Goal: Information Seeking & Learning: Compare options

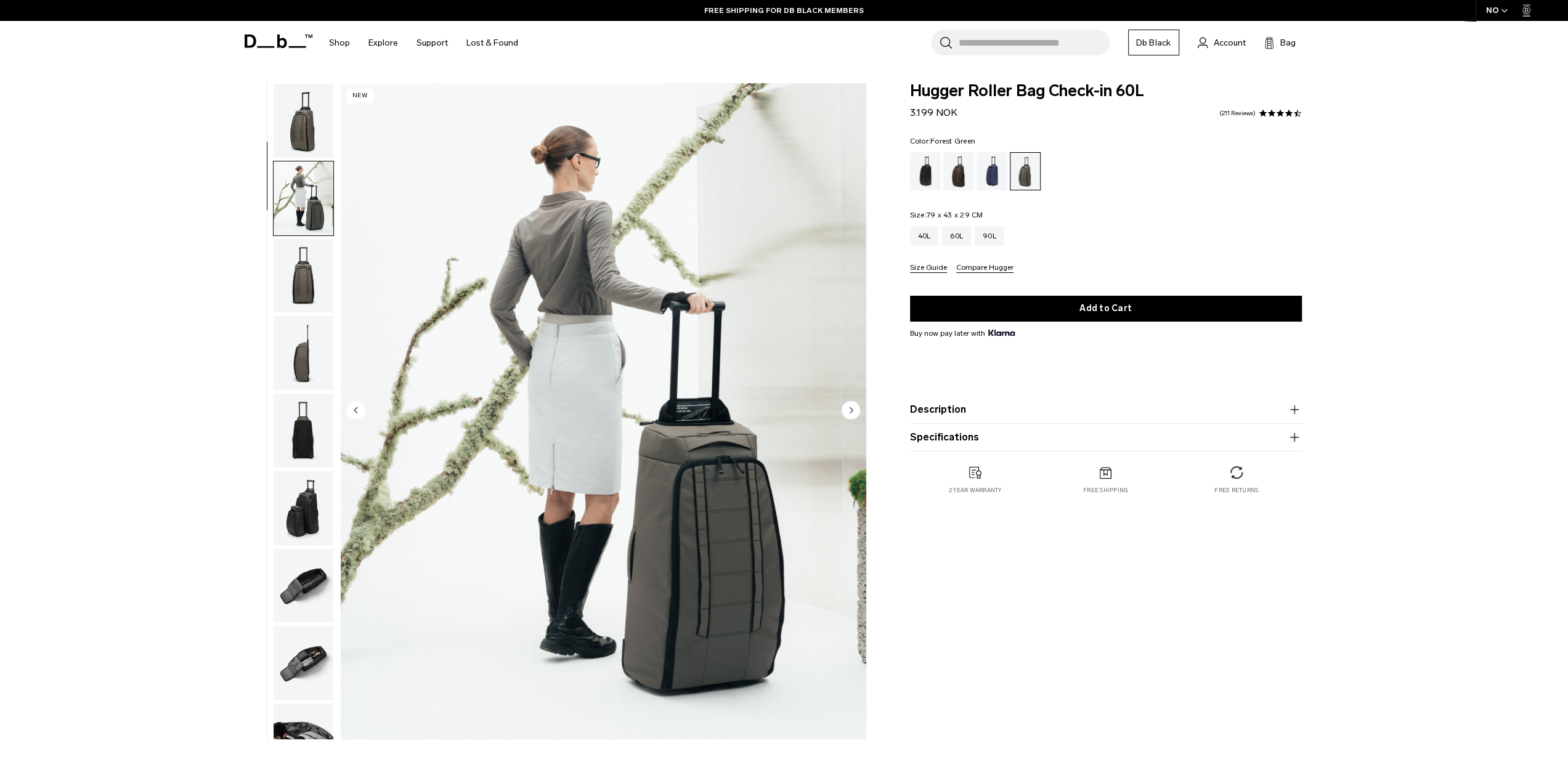
scroll to position [78, 0]
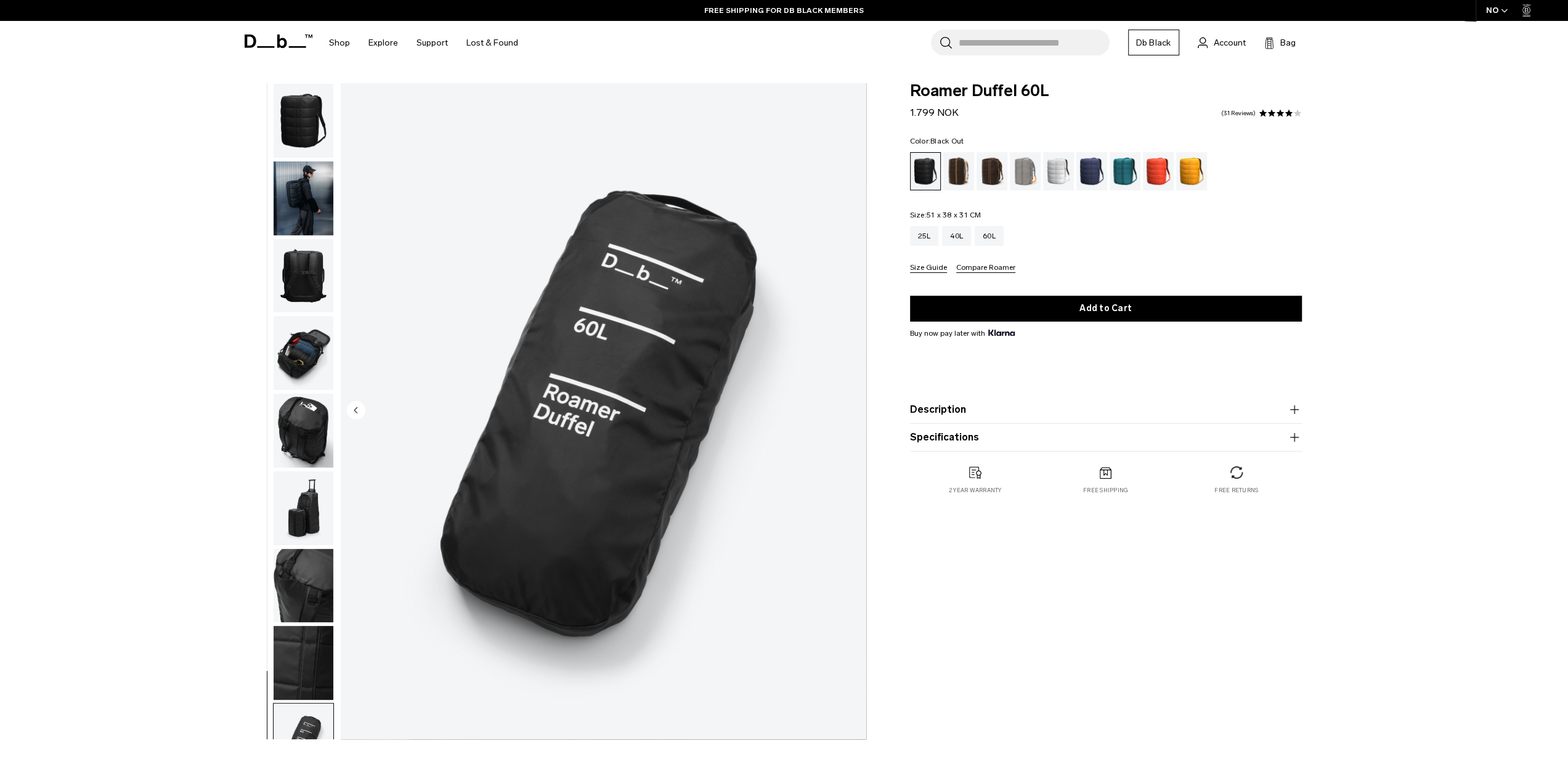
scroll to position [39, 0]
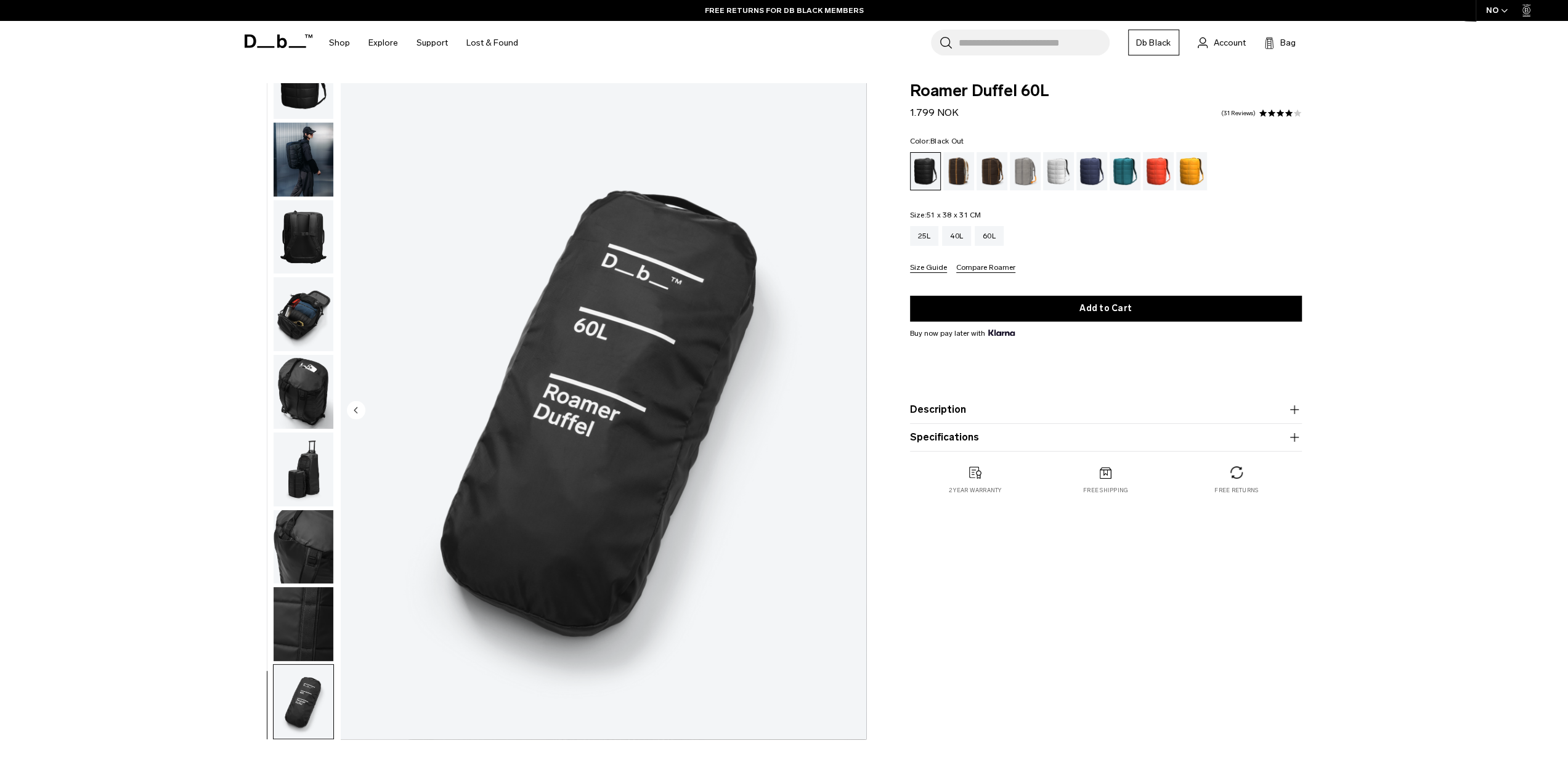
click at [295, 238] on img "button" at bounding box center [303, 237] width 60 height 74
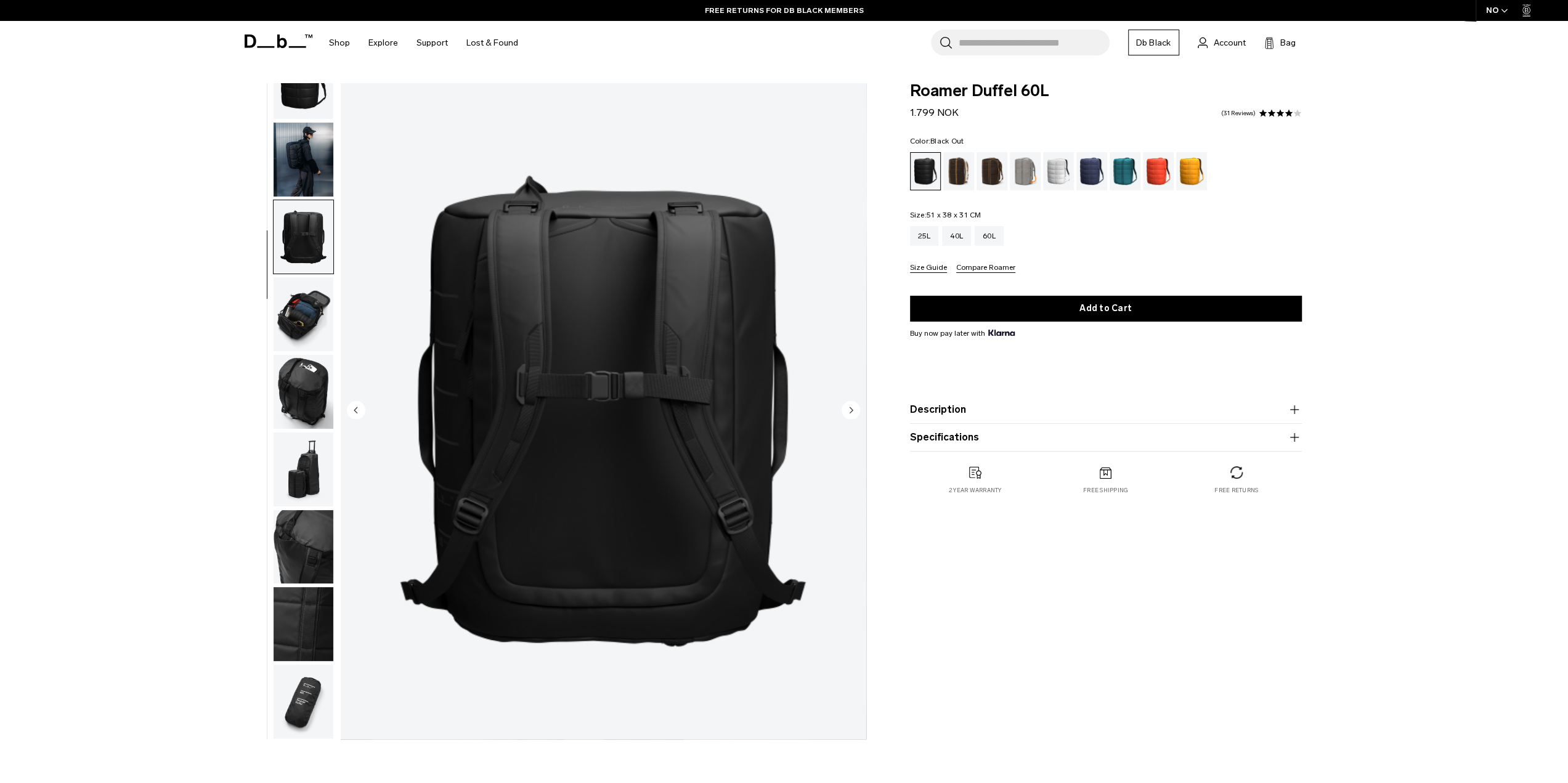
click at [300, 391] on img "button" at bounding box center [303, 392] width 60 height 74
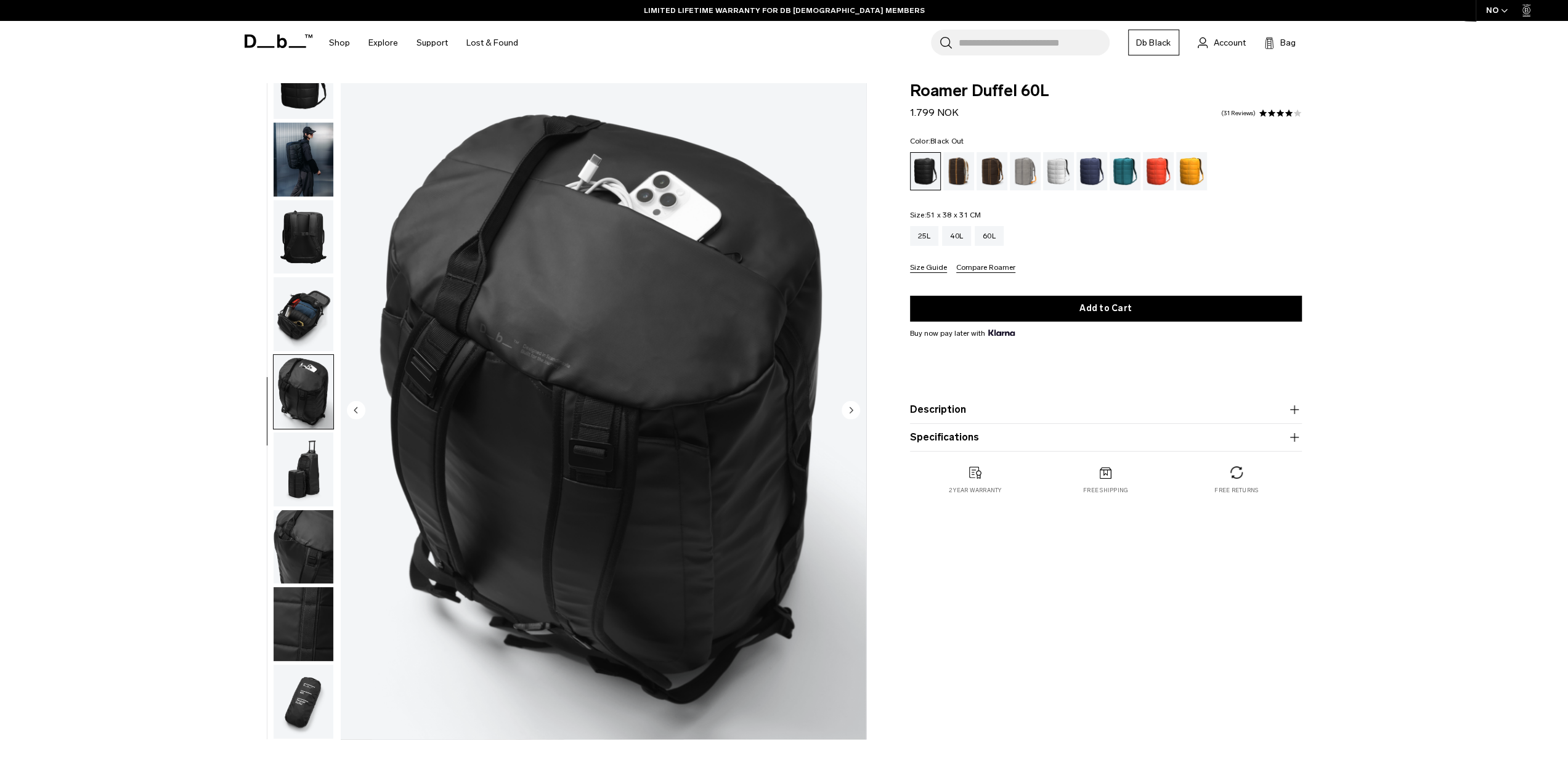
click at [299, 470] on img "button" at bounding box center [303, 469] width 60 height 74
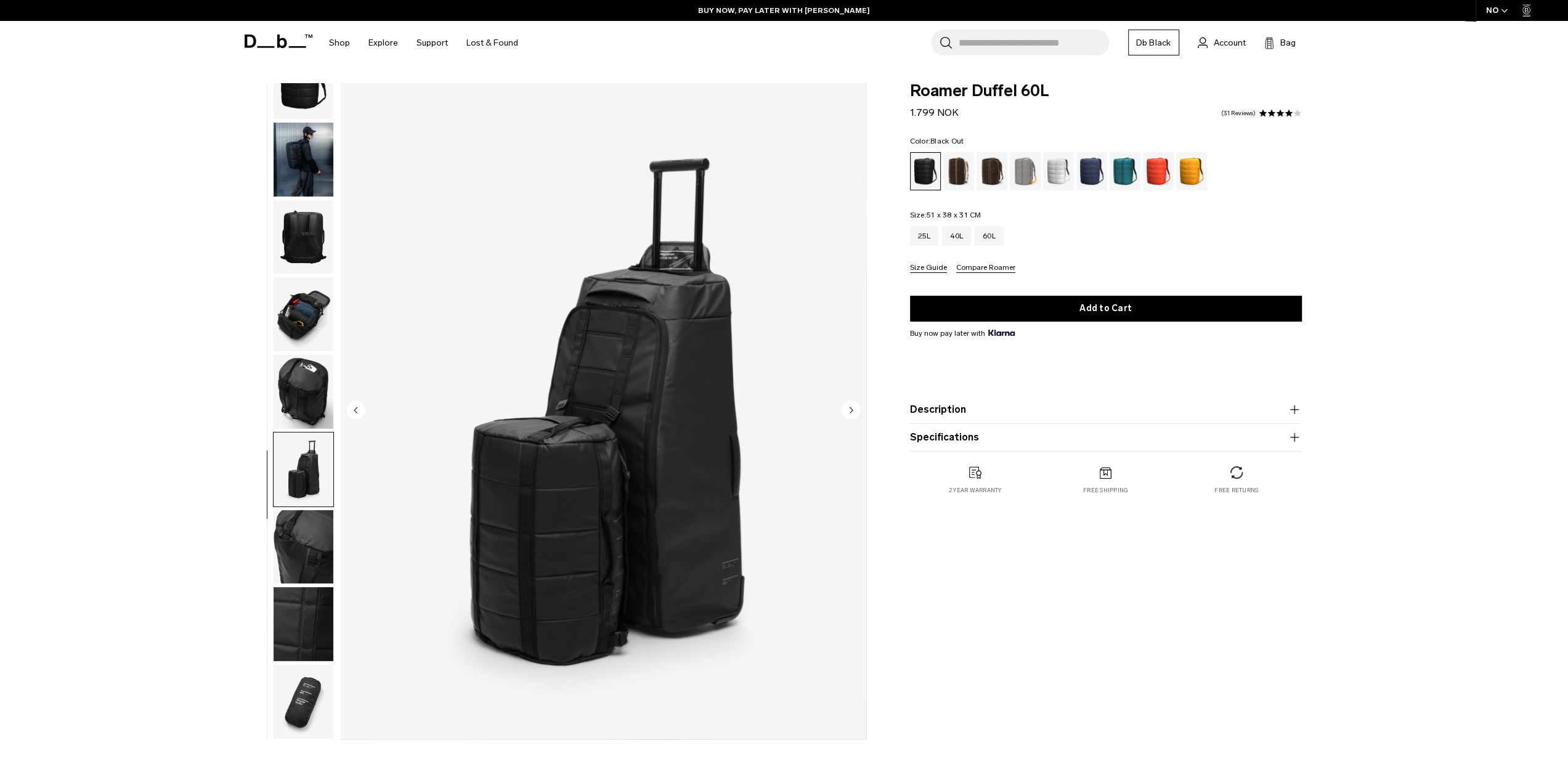
click at [300, 606] on img "button" at bounding box center [303, 625] width 60 height 74
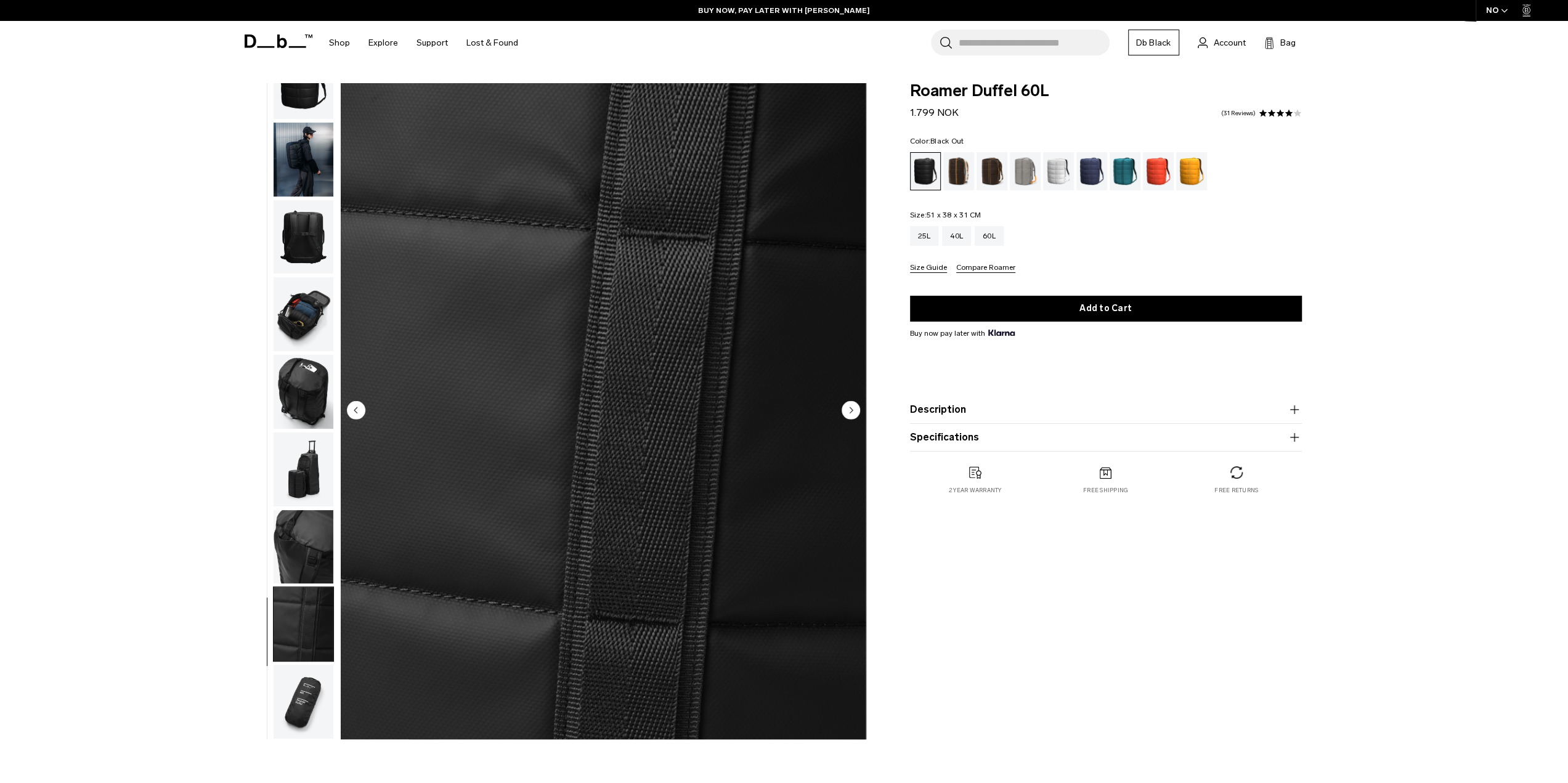
click at [302, 466] on img "button" at bounding box center [303, 469] width 60 height 74
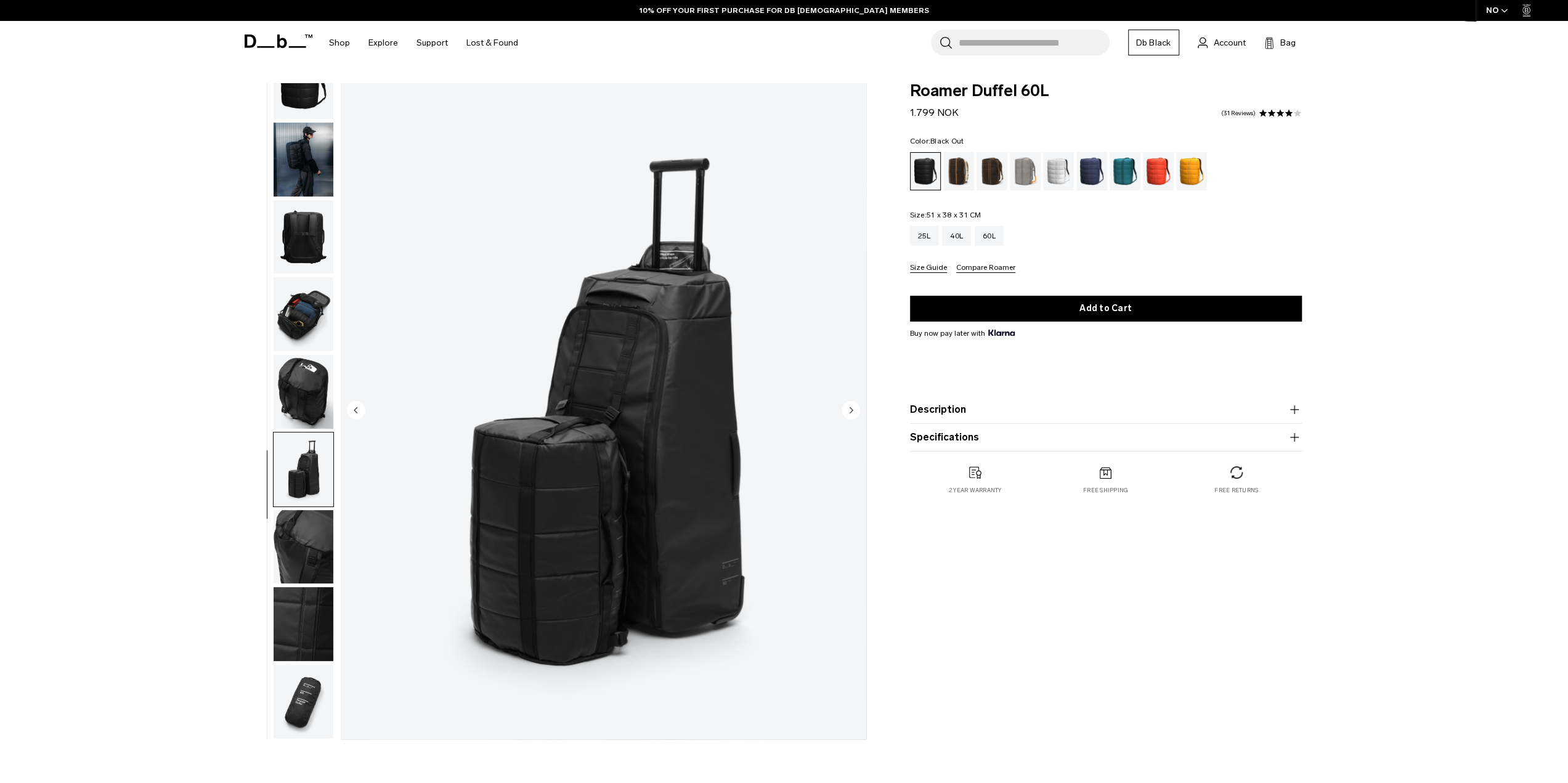
click at [306, 388] on img "button" at bounding box center [303, 392] width 60 height 74
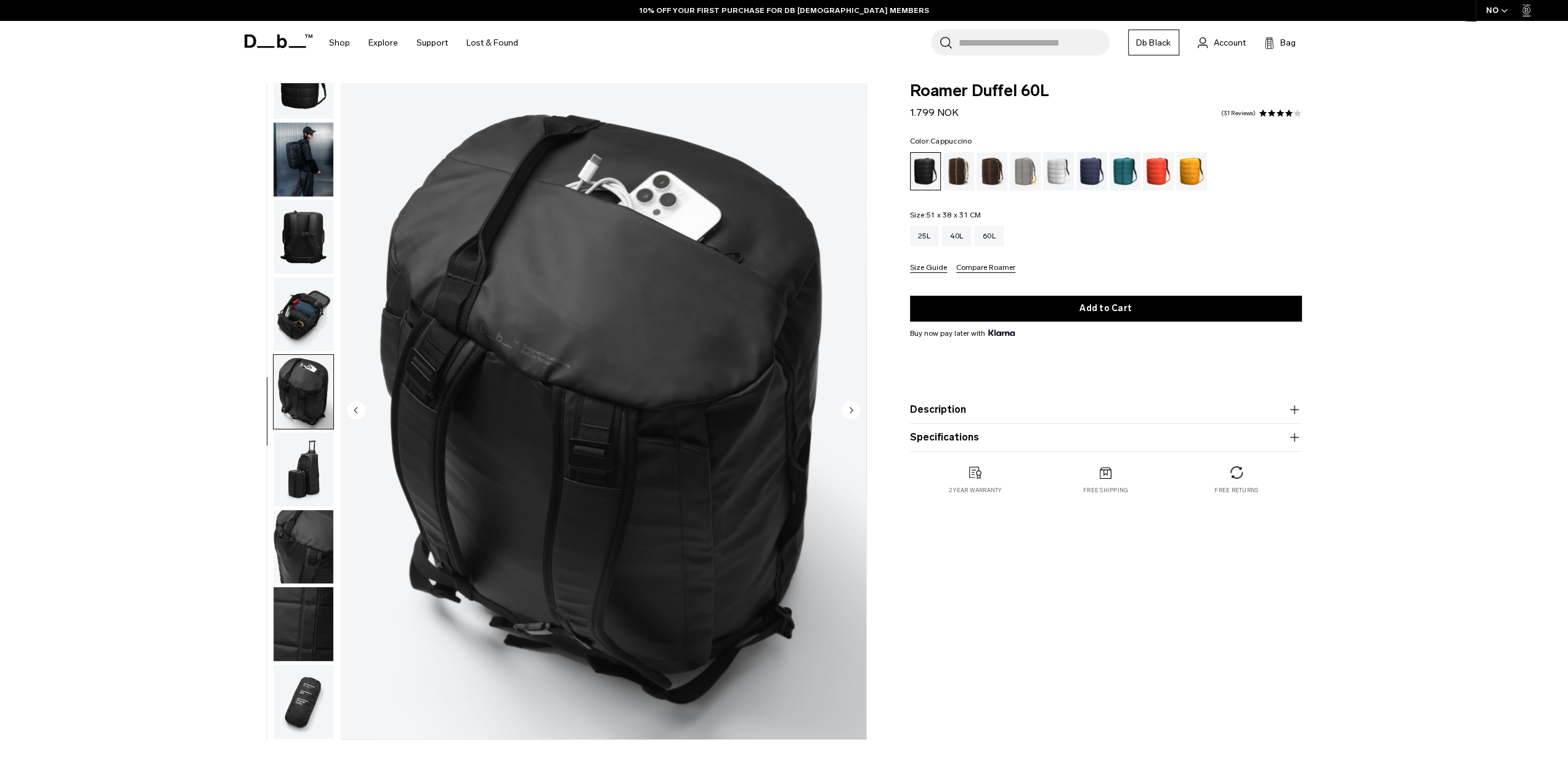
click at [964, 166] on div "Cappuccino" at bounding box center [958, 171] width 32 height 39
click at [963, 170] on div "Cappuccino" at bounding box center [958, 171] width 32 height 39
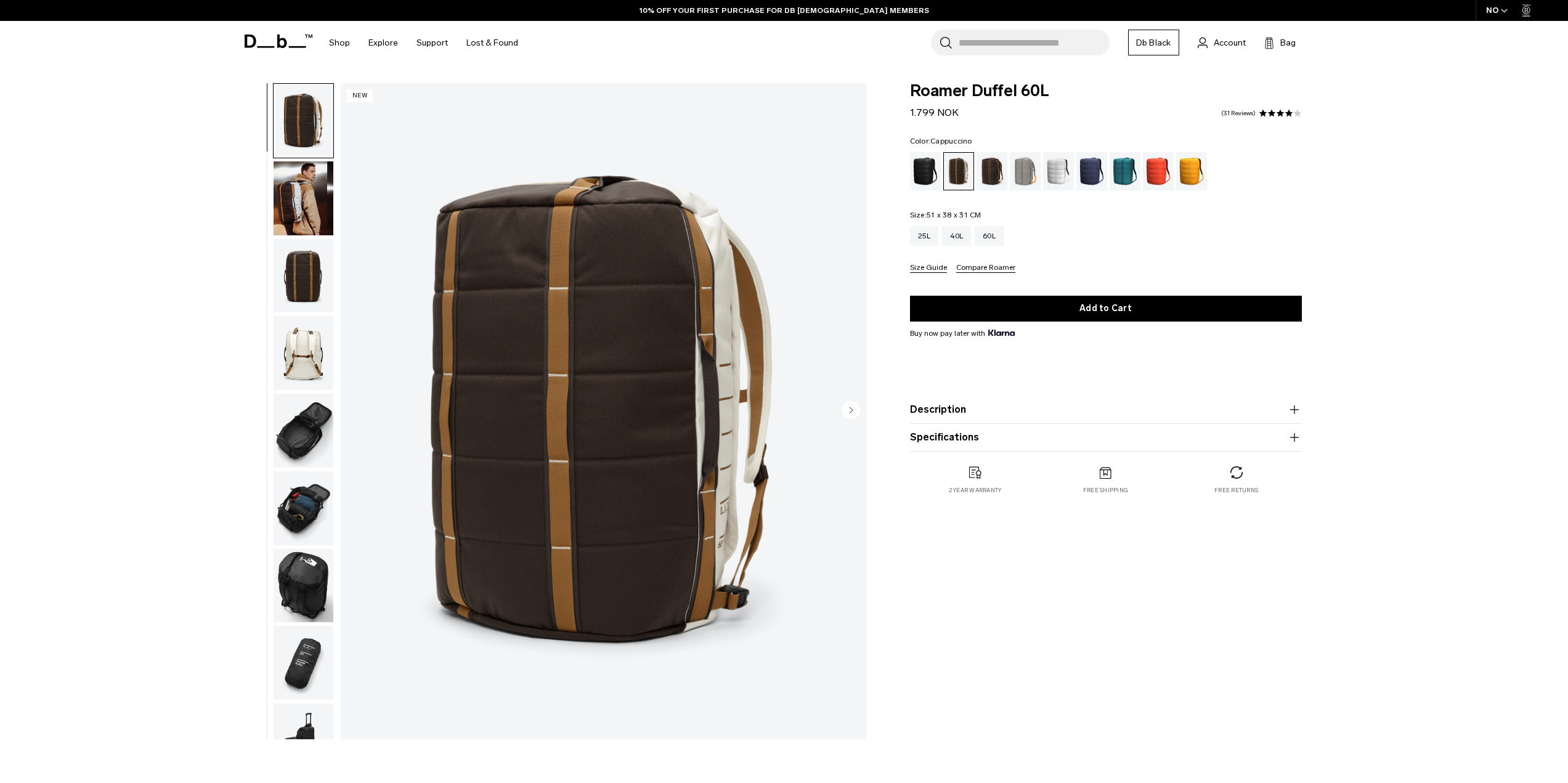
click at [856, 408] on circle "Next slide" at bounding box center [851, 410] width 19 height 19
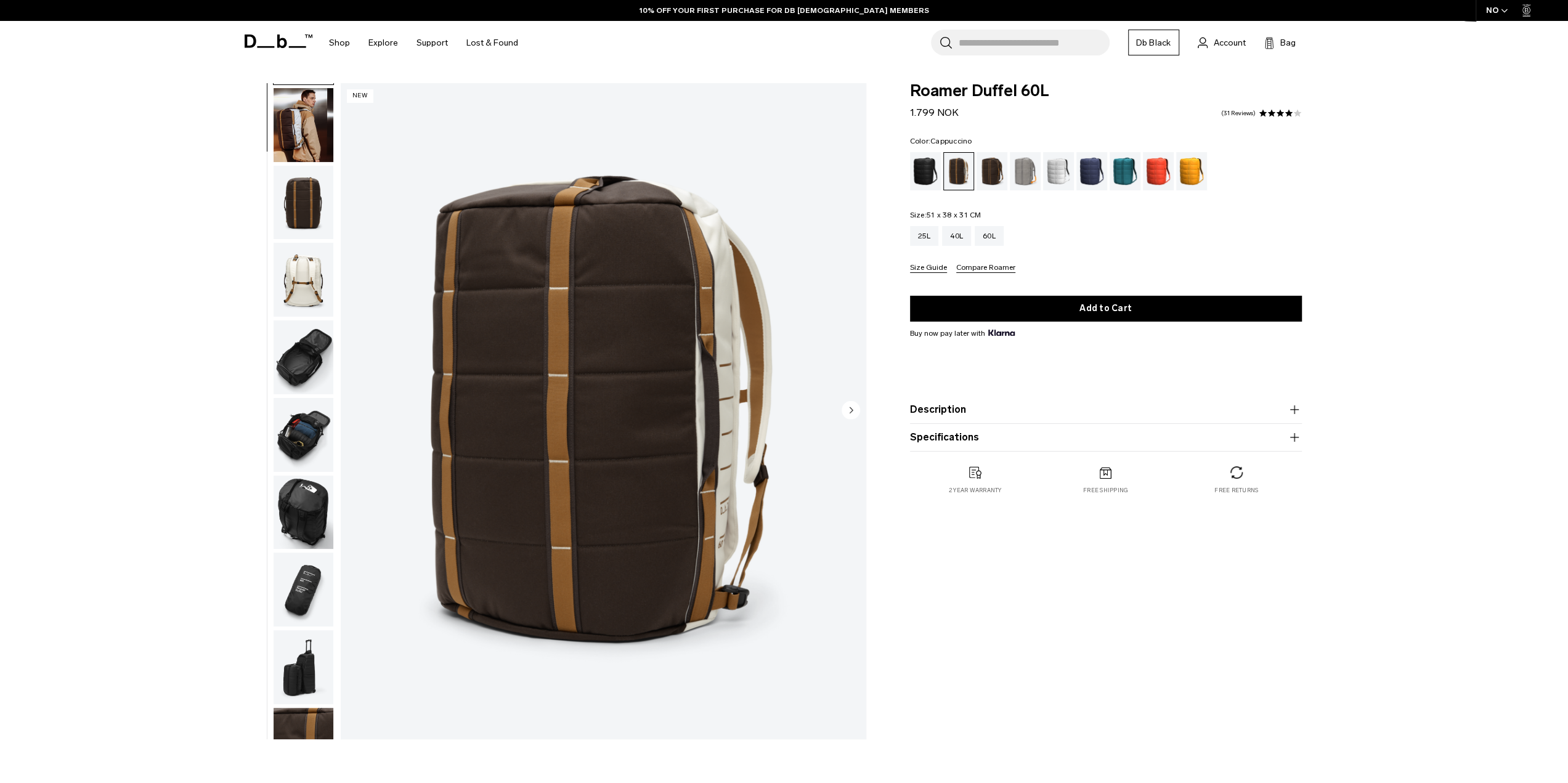
scroll to position [78, 0]
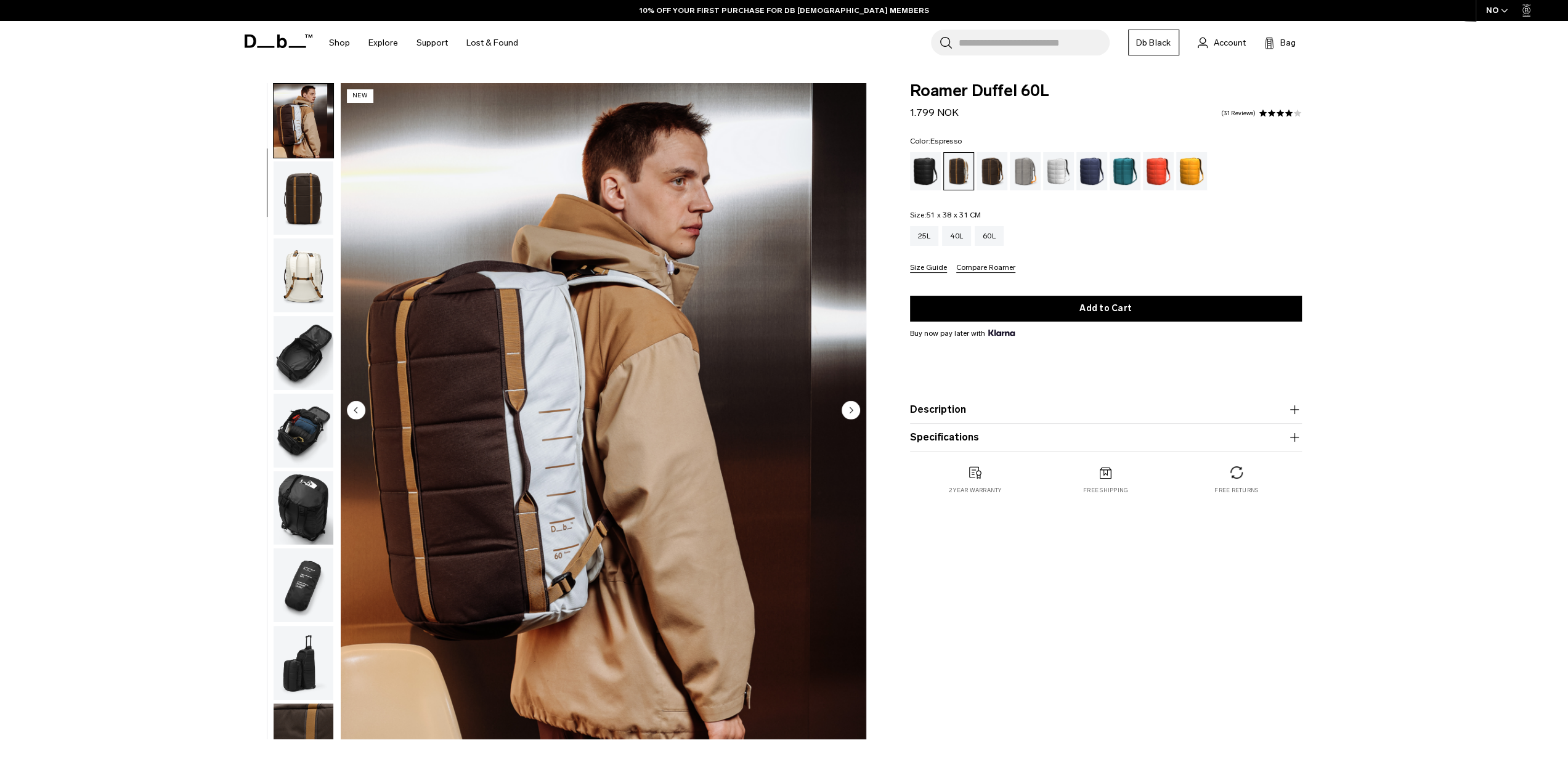
click at [989, 170] on div "Espresso" at bounding box center [992, 171] width 32 height 39
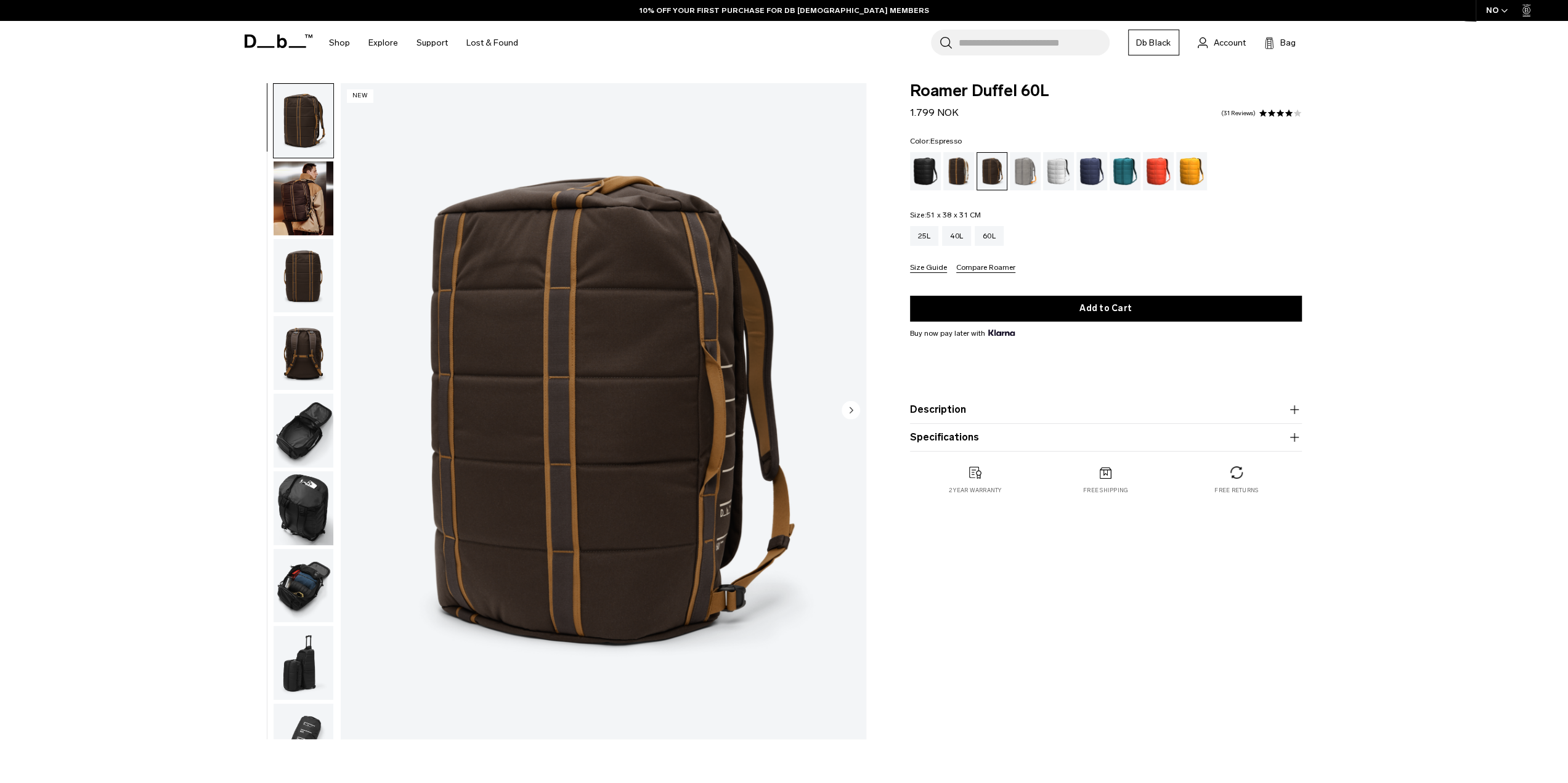
click at [853, 406] on circle "Next slide" at bounding box center [851, 410] width 19 height 19
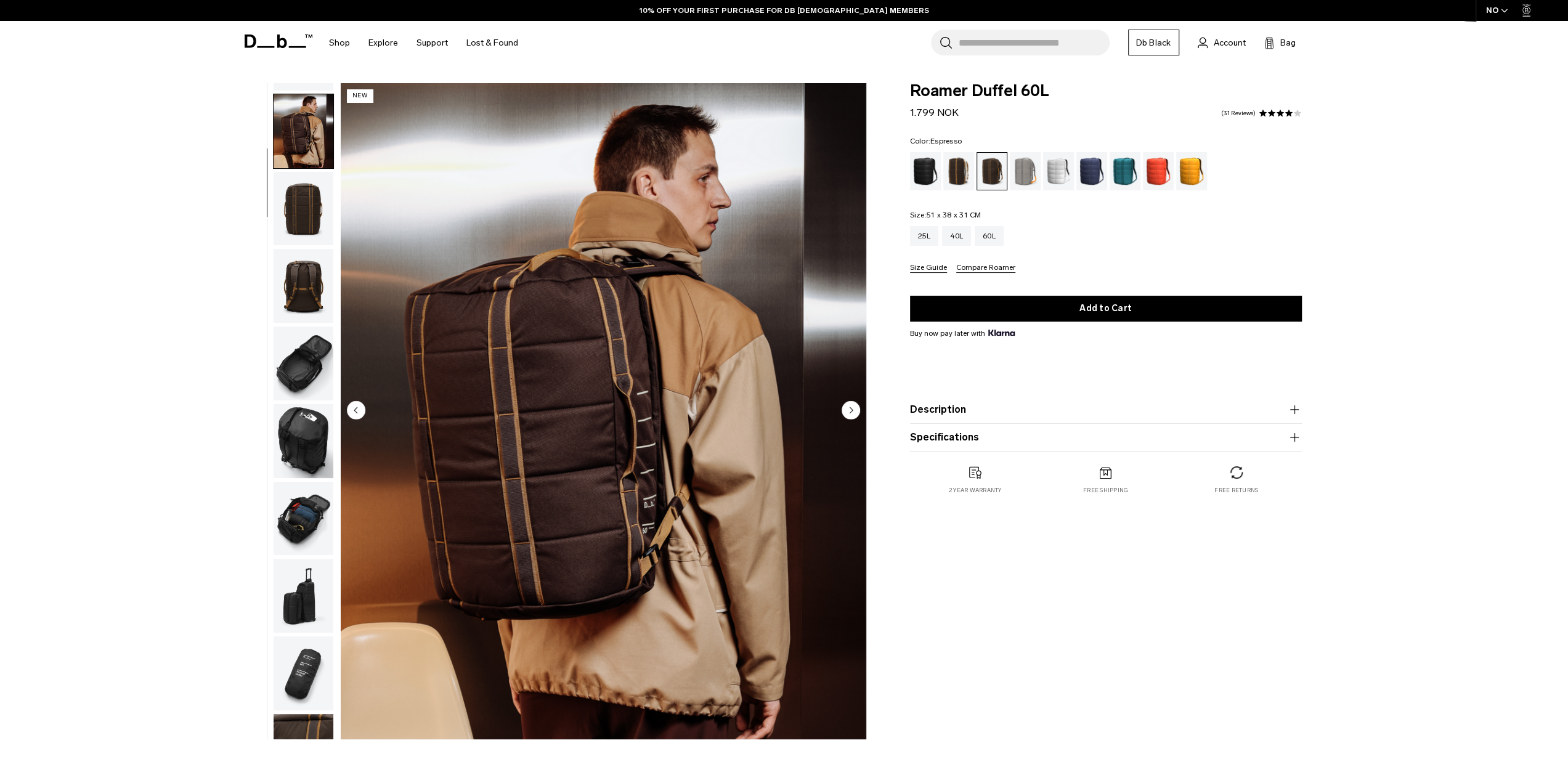
scroll to position [78, 0]
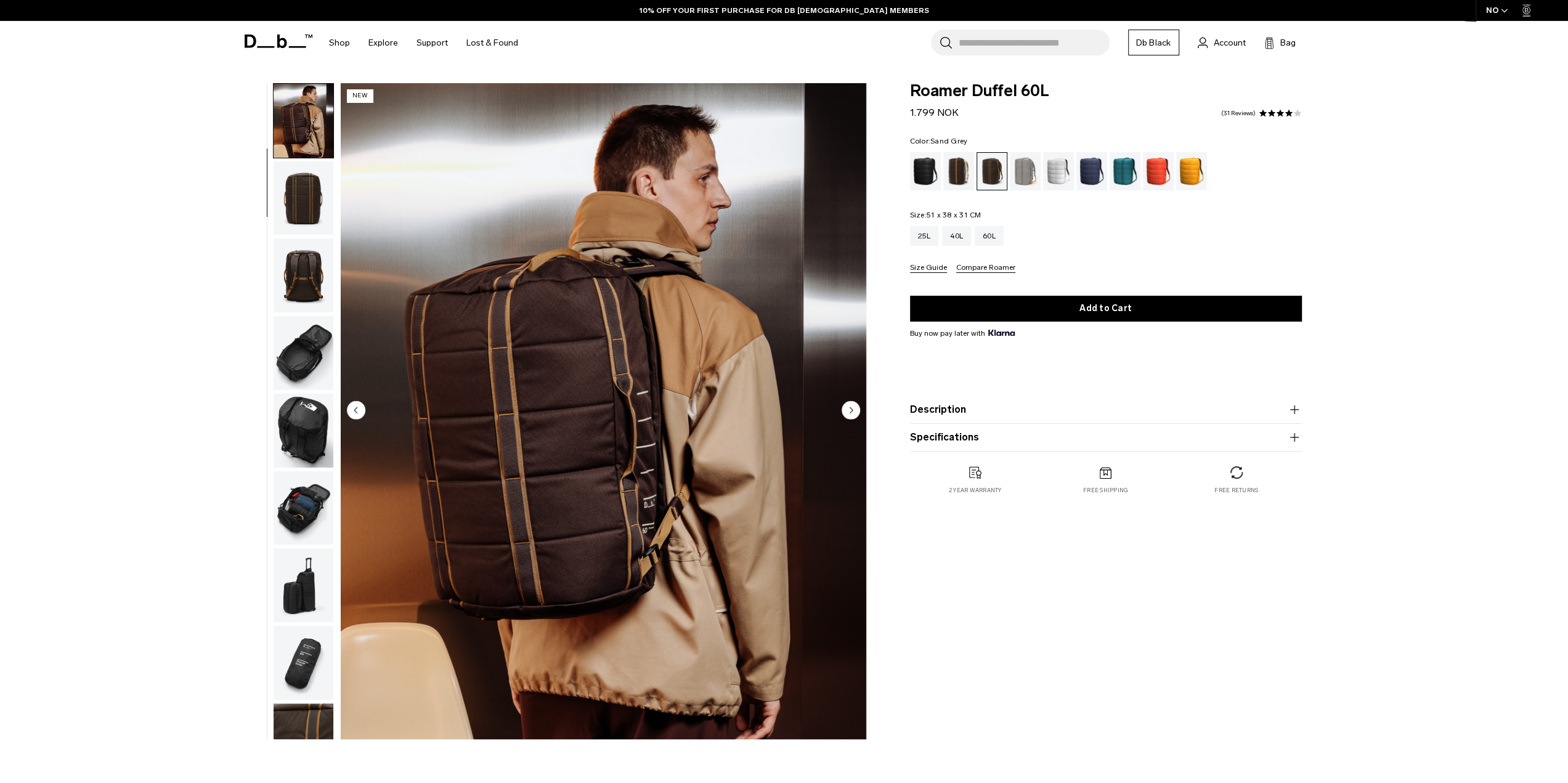
click at [1017, 180] on div "Sand Grey" at bounding box center [1025, 171] width 32 height 39
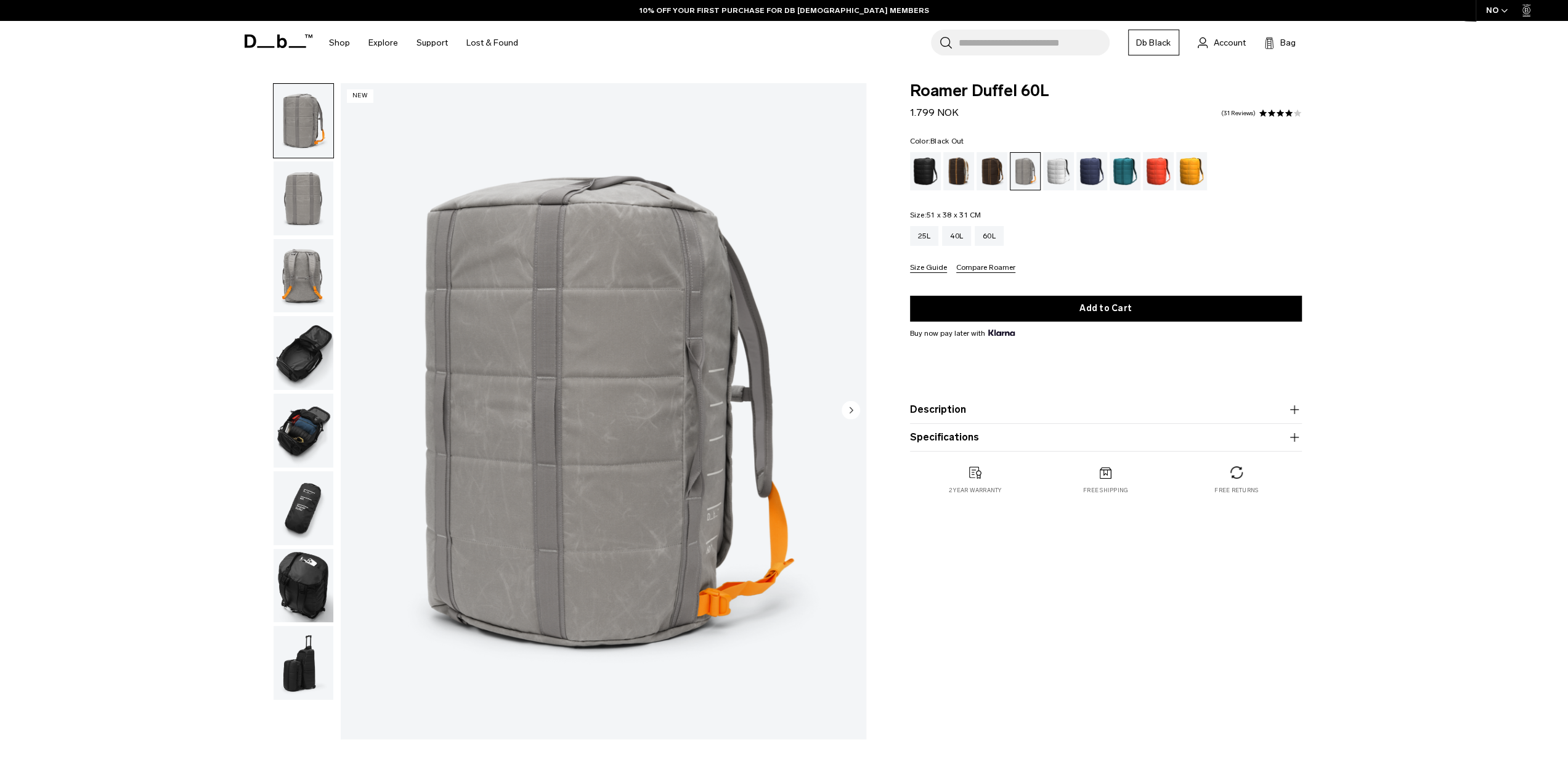
click at [919, 175] on div "Black Out" at bounding box center [926, 171] width 32 height 39
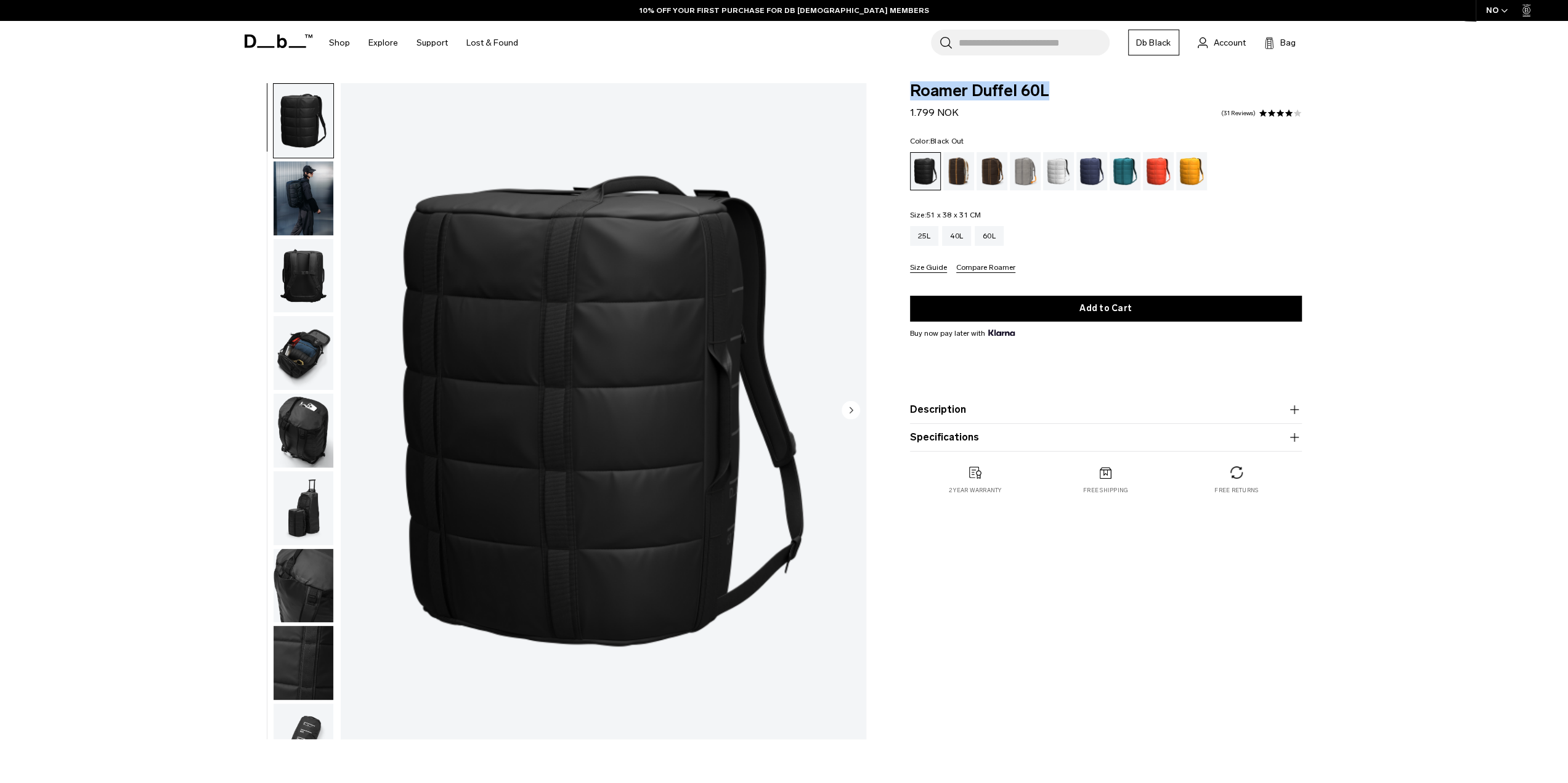
drag, startPoint x: 909, startPoint y: 93, endPoint x: 1046, endPoint y: 93, distance: 137.0
click at [1046, 93] on span "Roamer Duffel 60L" at bounding box center [1106, 91] width 392 height 16
click at [1092, 101] on div "Roamer Duffel 60L 1.799 NOK 4.0 star rating 31 Reviews" at bounding box center [1106, 101] width 392 height 37
